Goal: Browse casually: Explore the website without a specific task or goal

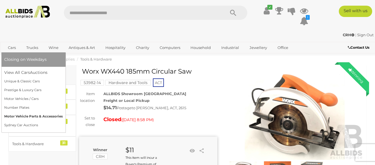
click at [29, 114] on link "Motor Vehicle Parts & Accessories" at bounding box center [33, 116] width 58 height 9
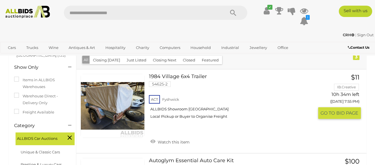
scroll to position [85, 0]
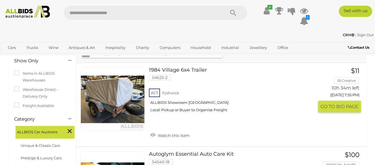
click at [175, 94] on div "ACT Fyshwick ALLBIDS Showroom Fyshwick Local Pickup or Buyer to Organise Freight" at bounding box center [231, 101] width 165 height 29
click at [188, 69] on link "1984 Village 6x4 Trailer 54625-2 ACT Fyshwick ALLBIDS Showroom Fyshwick" at bounding box center [233, 91] width 161 height 49
click at [134, 95] on link at bounding box center [112, 99] width 64 height 64
click at [128, 95] on link at bounding box center [112, 99] width 64 height 64
click at [111, 91] on link at bounding box center [112, 99] width 64 height 64
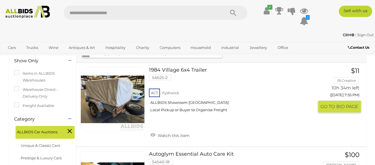
click at [111, 91] on link at bounding box center [112, 99] width 64 height 64
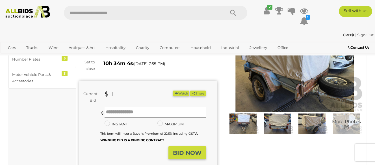
scroll to position [56, 0]
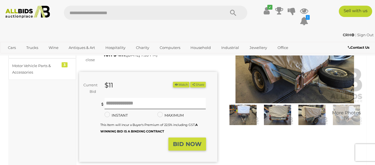
click at [241, 115] on img at bounding box center [243, 114] width 32 height 20
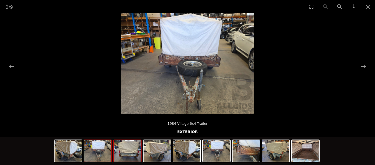
click at [137, 155] on img at bounding box center [127, 150] width 27 height 21
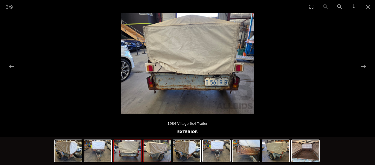
click at [161, 152] on img at bounding box center [156, 150] width 27 height 21
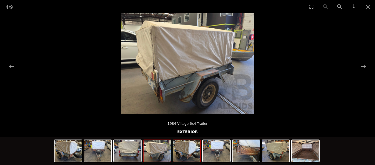
click at [186, 153] on img at bounding box center [186, 150] width 27 height 21
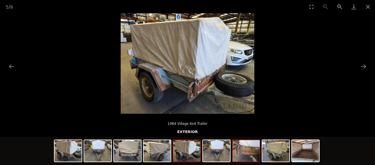
click at [251, 155] on img at bounding box center [245, 150] width 27 height 21
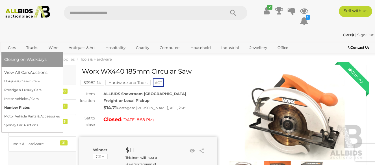
click at [23, 106] on link "Number Plates" at bounding box center [32, 107] width 56 height 9
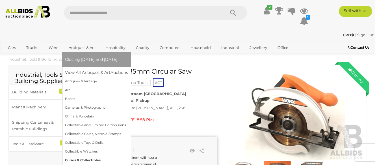
click at [91, 159] on link "Curios & Collectibles" at bounding box center [96, 160] width 63 height 9
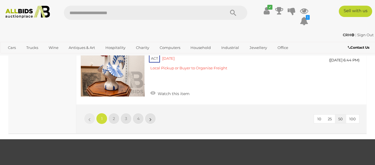
scroll to position [4462, 0]
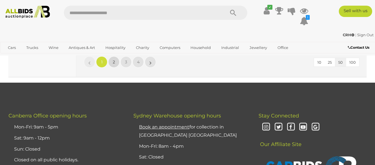
click at [114, 62] on span "2" at bounding box center [114, 61] width 2 height 5
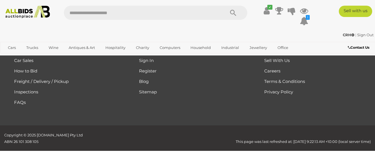
scroll to position [82, 0]
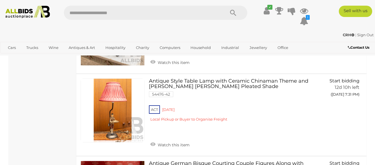
scroll to position [3555, 0]
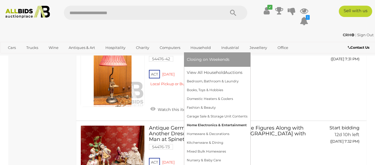
click at [200, 124] on link "Home Electronics & Entertainment" at bounding box center [217, 125] width 61 height 9
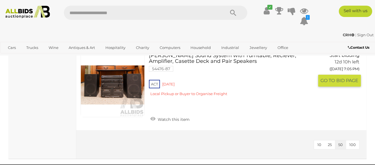
scroll to position [2570, 0]
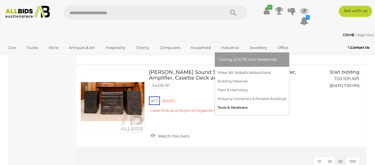
click at [227, 106] on link "Tools & Hardware" at bounding box center [251, 107] width 69 height 9
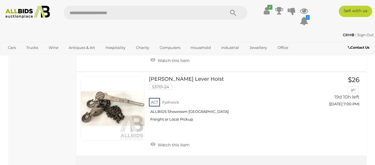
scroll to position [2739, 0]
